Goal: Understand site structure: Grasp the organization and layout of the website

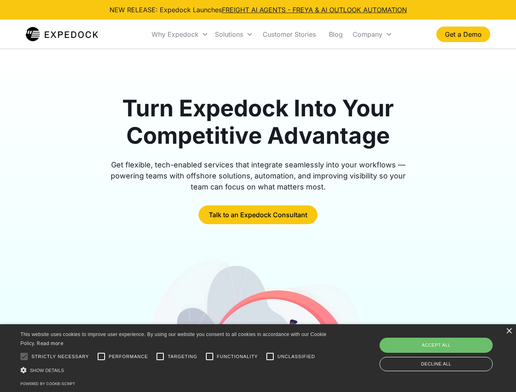
click at [180, 34] on div "Why Expedock" at bounding box center [175, 34] width 47 height 8
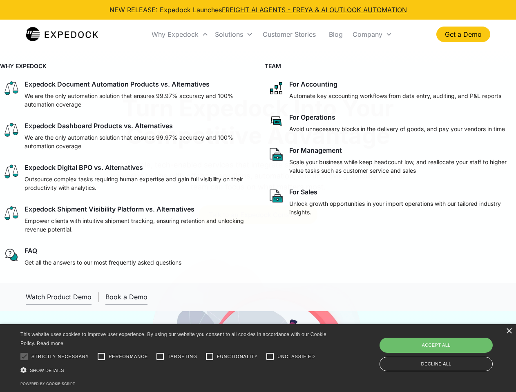
click at [234, 34] on div "Solutions" at bounding box center [229, 34] width 28 height 8
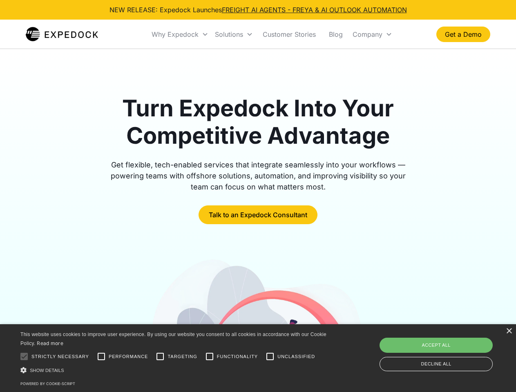
click at [372, 34] on div "Company" at bounding box center [368, 34] width 30 height 8
click at [24, 357] on div at bounding box center [24, 357] width 16 height 16
click at [101, 357] on input "Performance" at bounding box center [101, 357] width 16 height 16
checkbox input "true"
click at [160, 357] on input "Targeting" at bounding box center [160, 357] width 16 height 16
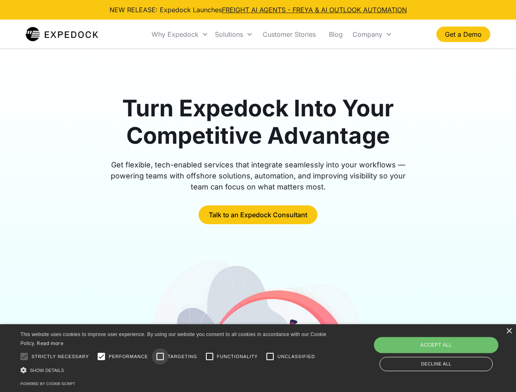
checkbox input "true"
click at [210, 357] on input "Functionality" at bounding box center [210, 357] width 16 height 16
checkbox input "true"
click at [270, 357] on input "Unclassified" at bounding box center [270, 357] width 16 height 16
checkbox input "true"
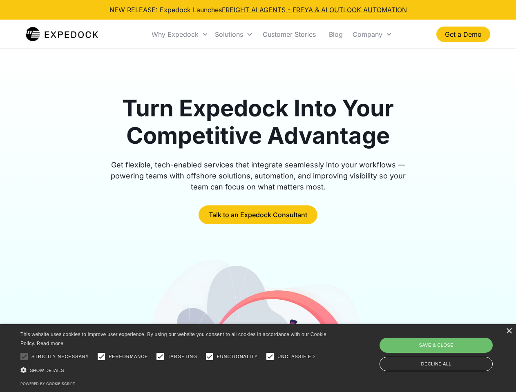
click at [175, 370] on div "Show details Hide details" at bounding box center [174, 370] width 309 height 9
